Goal: Task Accomplishment & Management: Use online tool/utility

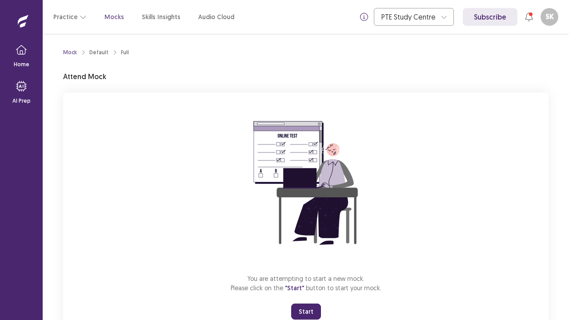
scroll to position [31, 0]
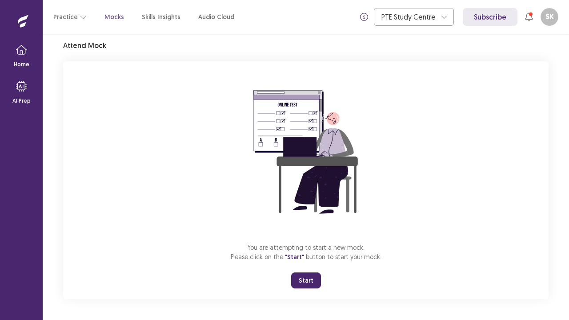
click at [295, 279] on button "Start" at bounding box center [306, 281] width 30 height 16
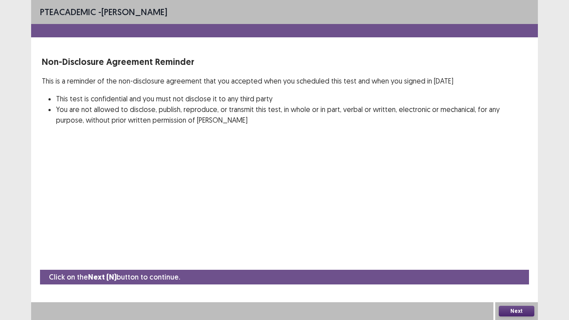
click at [518, 313] on button "Next" at bounding box center [517, 311] width 36 height 11
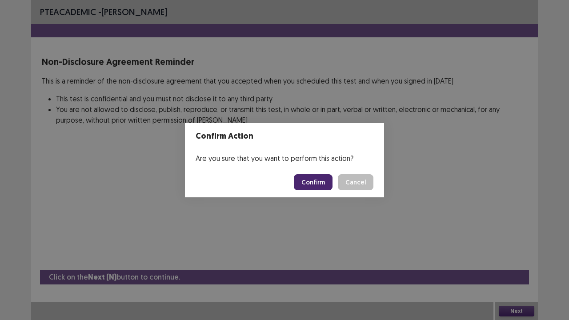
click at [319, 184] on button "Confirm" at bounding box center [313, 182] width 39 height 16
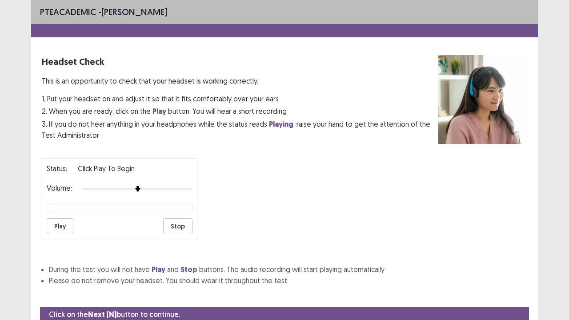
scroll to position [33, 0]
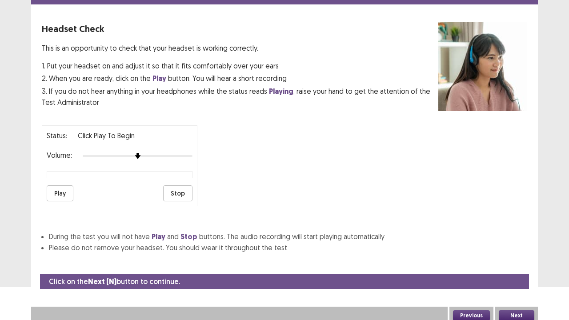
click at [516, 314] on button "Next" at bounding box center [517, 315] width 36 height 11
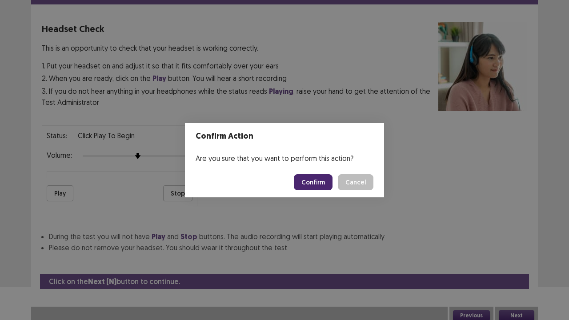
click at [315, 186] on button "Confirm" at bounding box center [313, 182] width 39 height 16
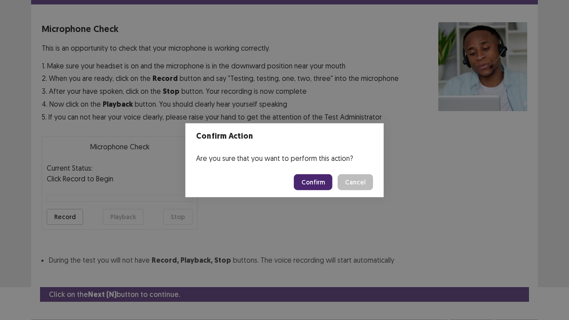
scroll to position [49, 0]
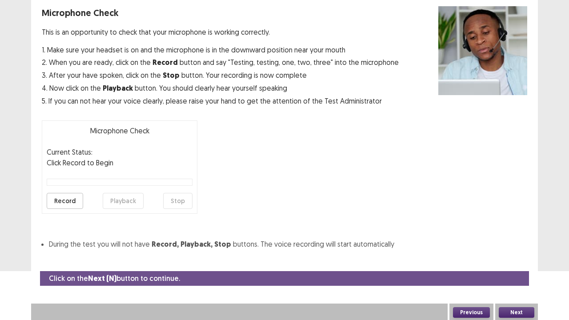
click at [66, 200] on button "Record" at bounding box center [65, 201] width 36 height 16
click at [182, 199] on button "Stop" at bounding box center [177, 201] width 29 height 16
click at [119, 203] on button "Playback" at bounding box center [123, 201] width 41 height 16
click at [66, 195] on button "Record" at bounding box center [65, 201] width 36 height 16
click at [184, 197] on button "Stop" at bounding box center [177, 201] width 29 height 16
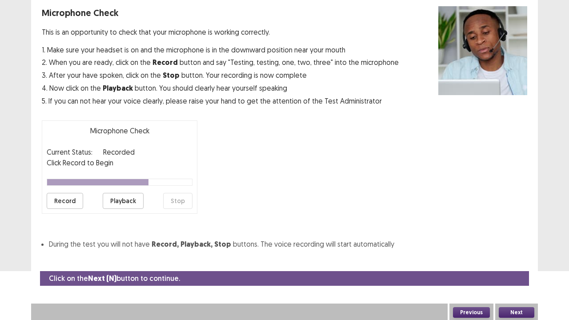
click at [125, 201] on button "Playback" at bounding box center [123, 201] width 41 height 16
click at [506, 308] on button "Next" at bounding box center [517, 312] width 36 height 11
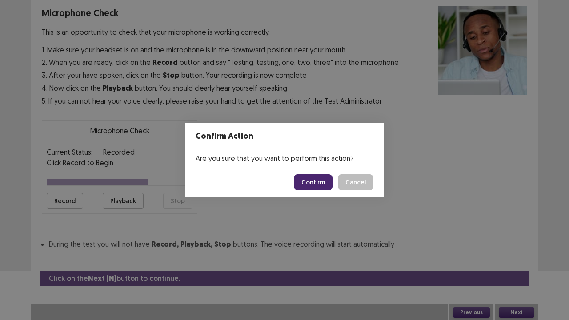
click at [312, 182] on button "Confirm" at bounding box center [313, 182] width 39 height 16
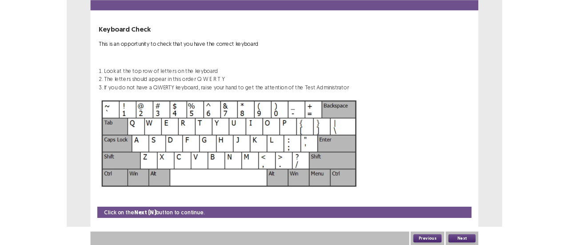
scroll to position [24, 0]
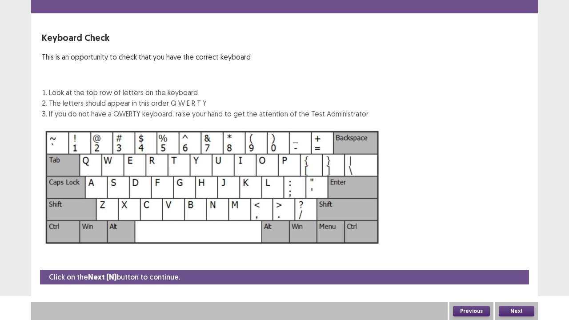
click at [514, 314] on button "Next" at bounding box center [517, 311] width 36 height 11
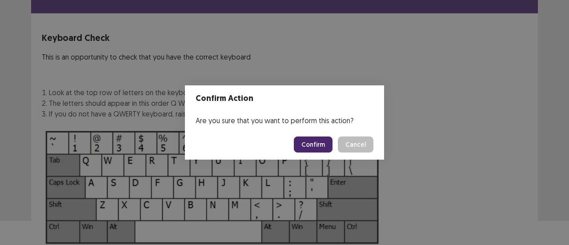
click at [355, 140] on button "Cancel" at bounding box center [356, 145] width 36 height 16
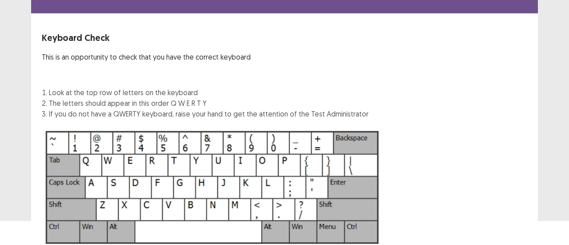
scroll to position [99, 0]
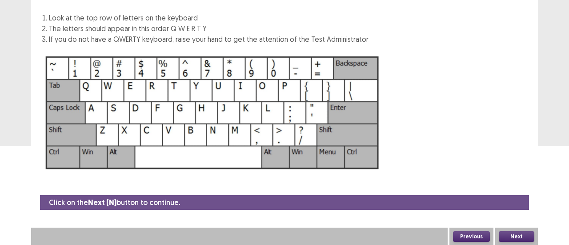
click at [465, 234] on button "Previous" at bounding box center [471, 236] width 37 height 11
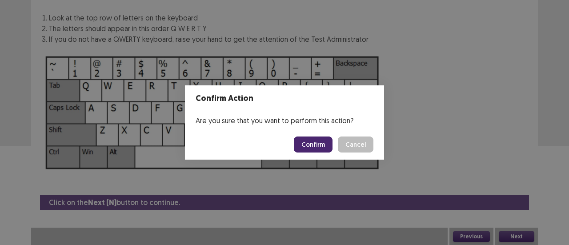
click at [316, 149] on button "Confirm" at bounding box center [313, 145] width 39 height 16
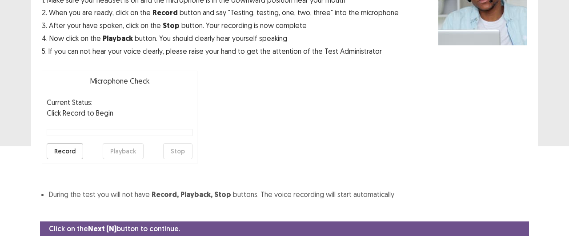
scroll to position [124, 0]
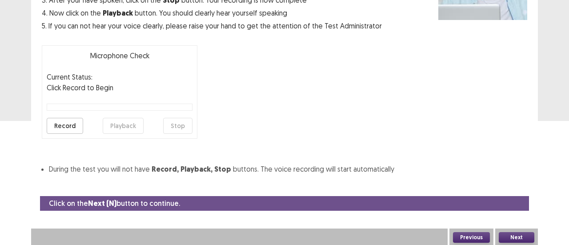
click at [68, 124] on button "Record" at bounding box center [65, 126] width 36 height 16
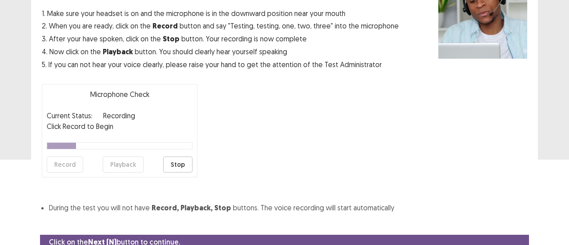
scroll to position [49, 0]
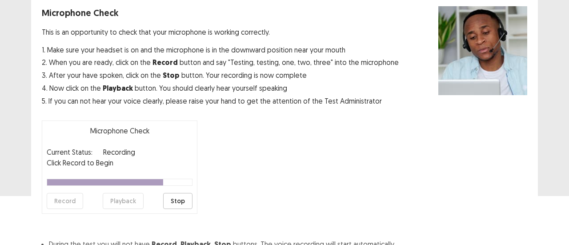
click at [169, 198] on button "Stop" at bounding box center [177, 201] width 29 height 16
click at [111, 201] on button "Playback" at bounding box center [123, 201] width 41 height 16
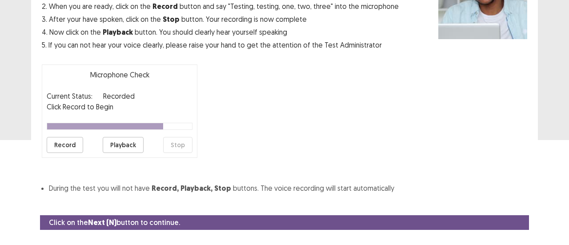
scroll to position [124, 0]
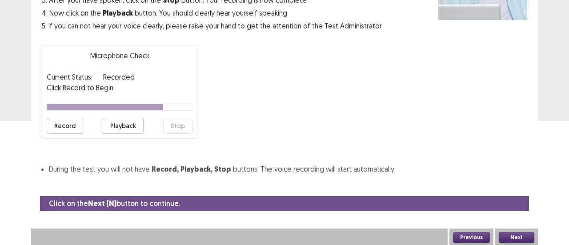
click at [517, 235] on button "Next" at bounding box center [517, 237] width 36 height 11
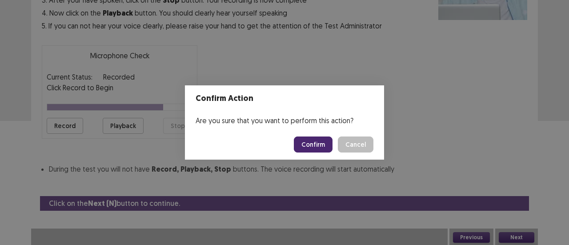
click at [318, 146] on button "Confirm" at bounding box center [313, 145] width 39 height 16
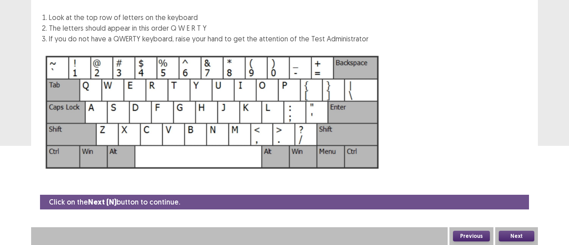
scroll to position [99, 0]
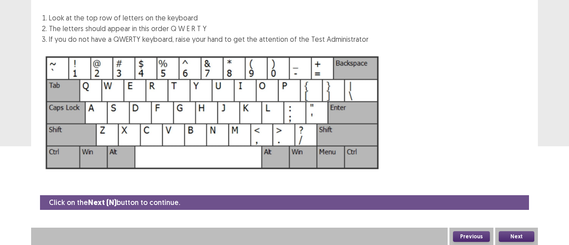
click at [521, 240] on button "Next" at bounding box center [517, 236] width 36 height 11
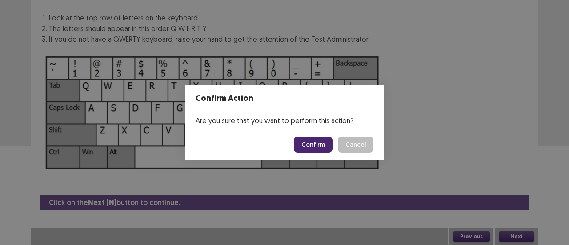
click at [320, 143] on button "Confirm" at bounding box center [313, 145] width 39 height 16
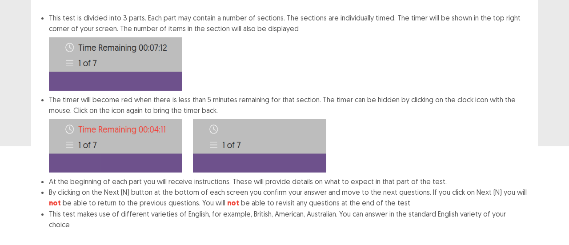
scroll to position [144, 0]
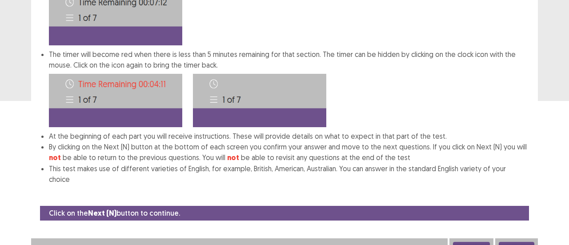
click at [522, 242] on button "Next" at bounding box center [517, 247] width 36 height 11
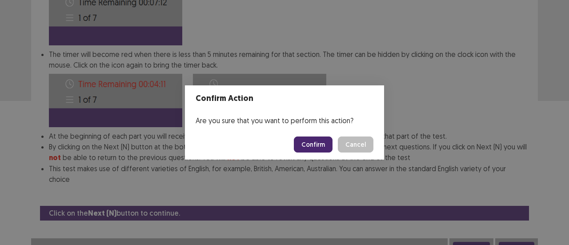
click at [318, 148] on button "Confirm" at bounding box center [313, 145] width 39 height 16
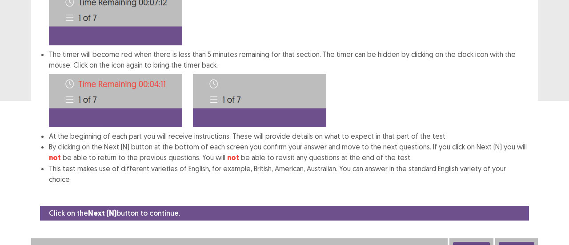
scroll to position [60, 0]
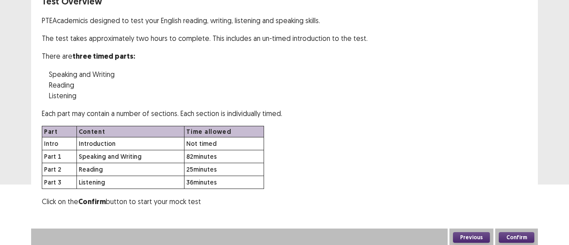
click at [506, 233] on button "Confirm" at bounding box center [517, 237] width 36 height 11
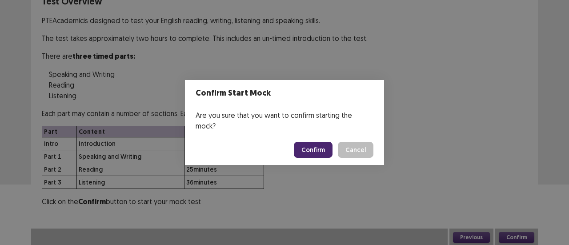
click at [318, 149] on button "Confirm" at bounding box center [313, 150] width 39 height 16
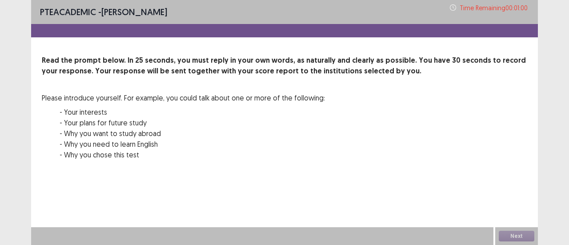
scroll to position [0, 0]
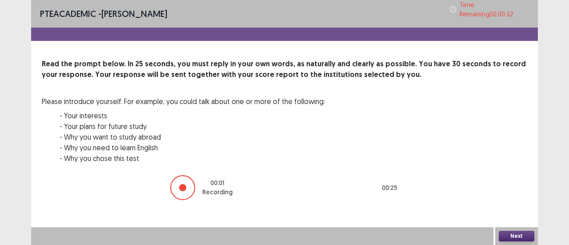
click at [520, 241] on button "Next" at bounding box center [517, 236] width 36 height 11
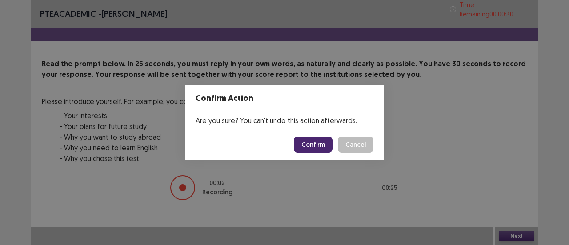
click at [323, 148] on button "Confirm" at bounding box center [313, 145] width 39 height 16
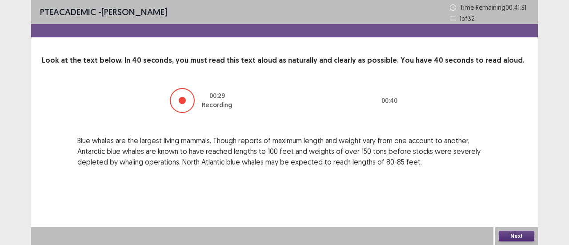
click at [516, 233] on button "Next" at bounding box center [517, 236] width 36 height 11
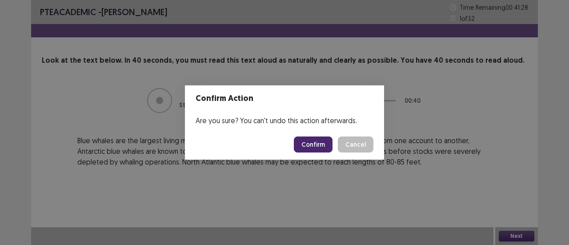
click at [361, 149] on button "Cancel" at bounding box center [356, 145] width 36 height 16
